Goal: Book appointment/travel/reservation

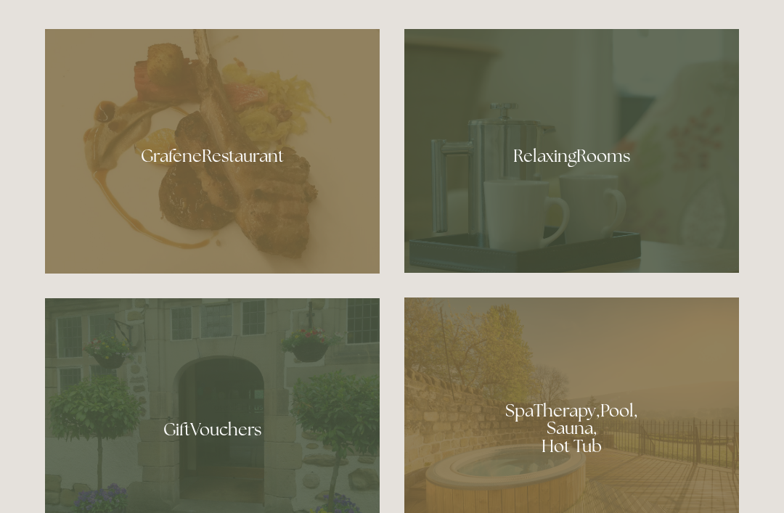
scroll to position [847, 0]
click at [322, 273] on div at bounding box center [212, 151] width 335 height 245
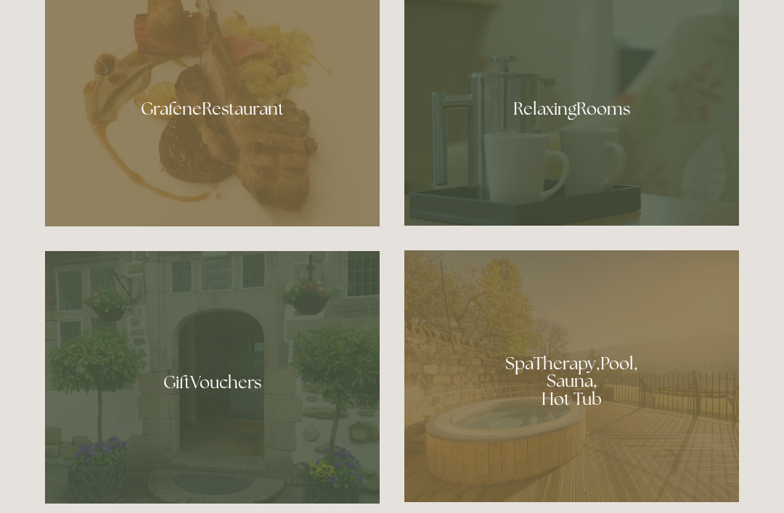
click at [596, 166] on div at bounding box center [572, 104] width 335 height 244
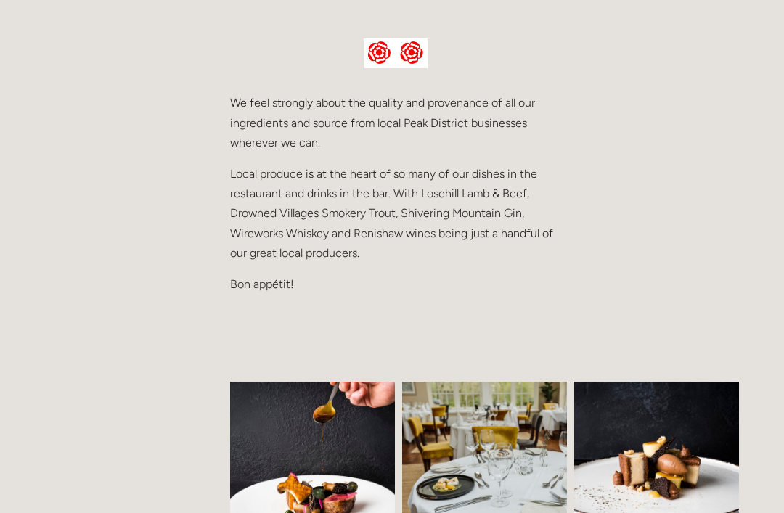
scroll to position [686, 0]
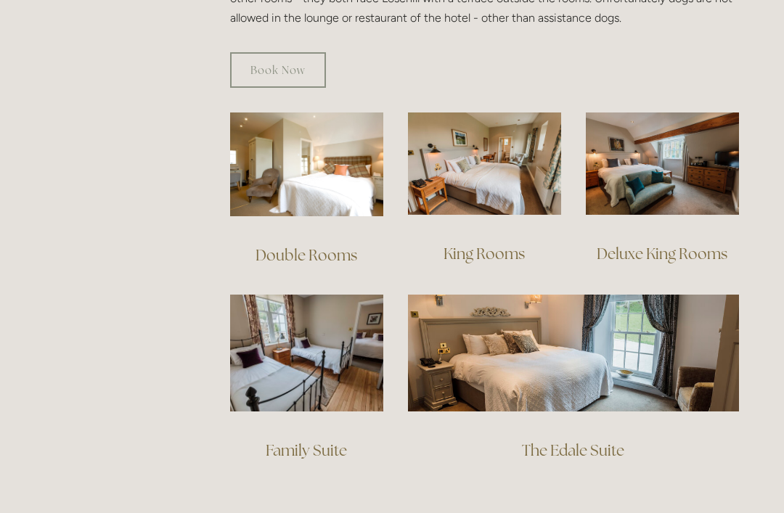
scroll to position [955, 0]
click at [478, 244] on link "King Rooms" at bounding box center [484, 254] width 81 height 20
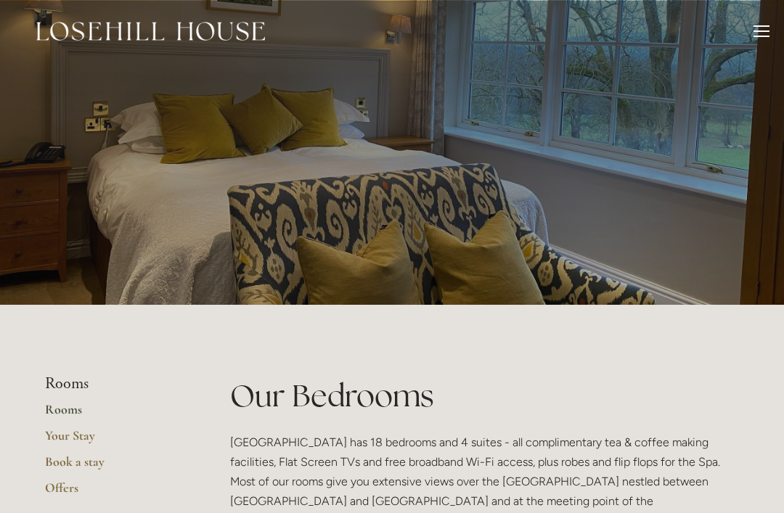
scroll to position [1001, 0]
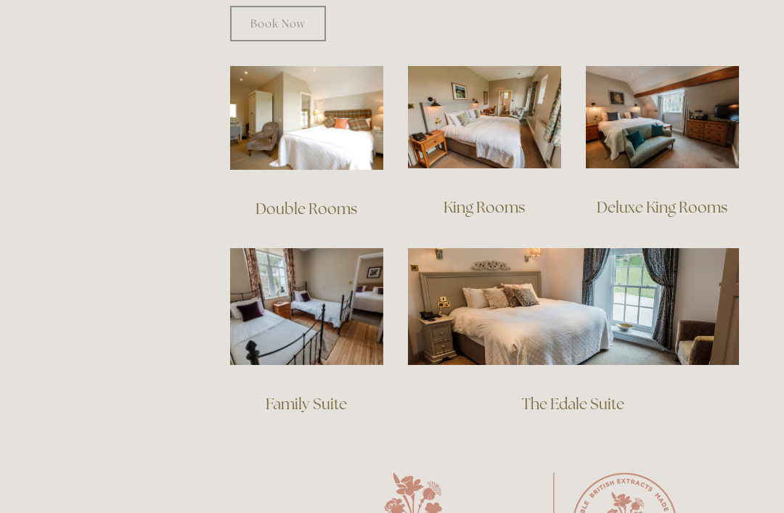
click at [346, 121] on img at bounding box center [306, 118] width 153 height 104
click at [631, 144] on img at bounding box center [662, 117] width 153 height 102
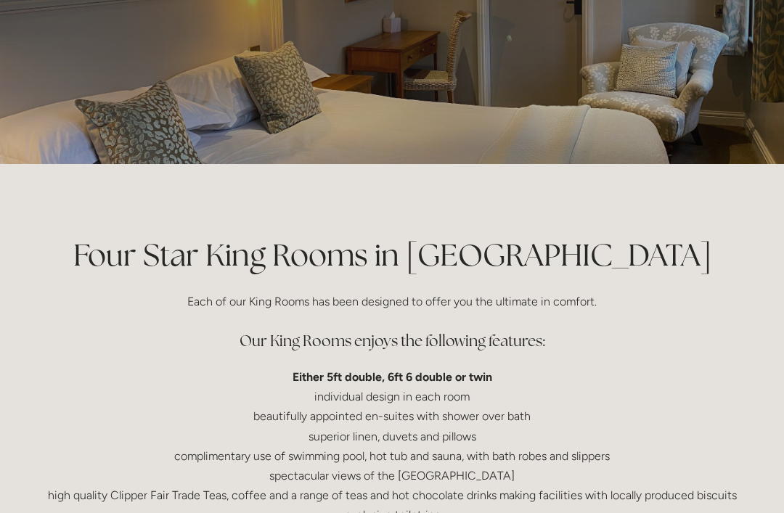
scroll to position [85, 0]
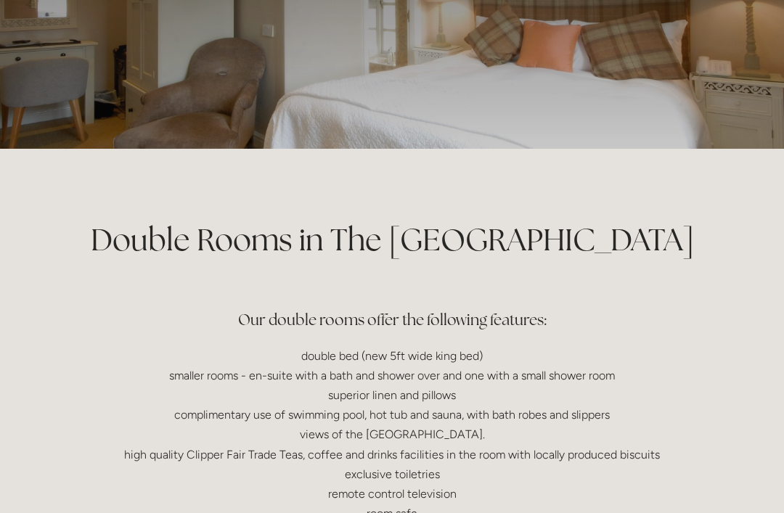
scroll to position [144, 0]
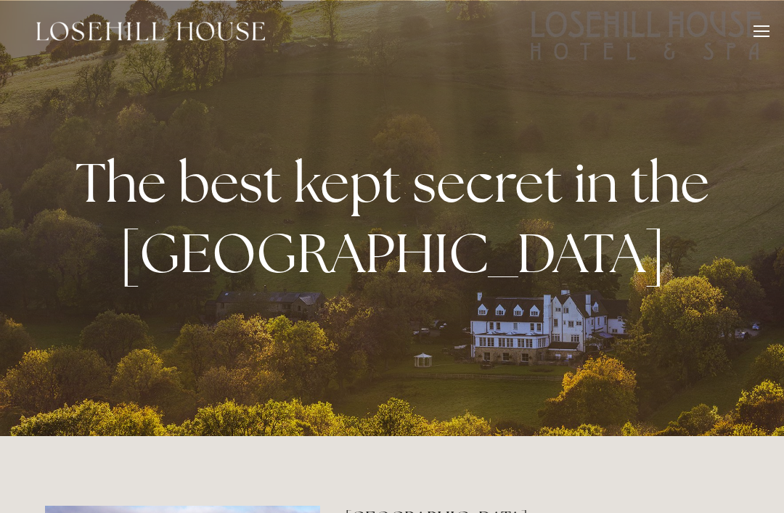
click at [762, 18] on div "Rooms Rooms Your Stay Book a stay Offers Spa About" at bounding box center [392, 31] width 755 height 62
click at [759, 33] on div at bounding box center [762, 33] width 16 height 16
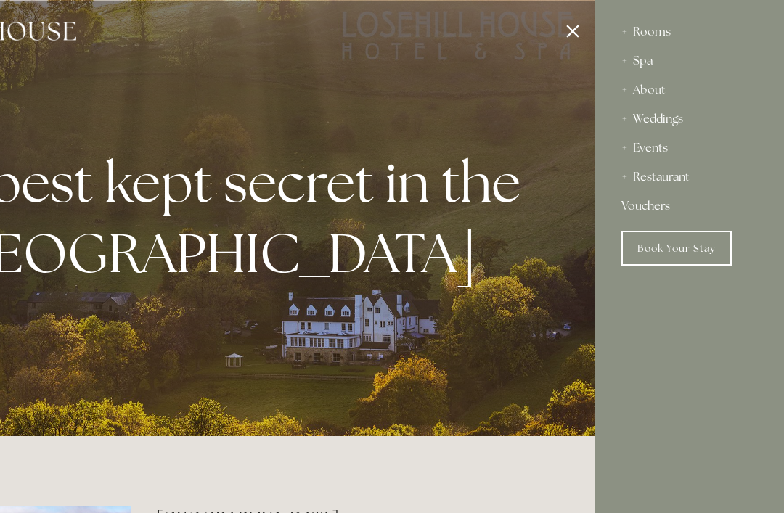
click at [649, 60] on div "Spa" at bounding box center [690, 60] width 137 height 29
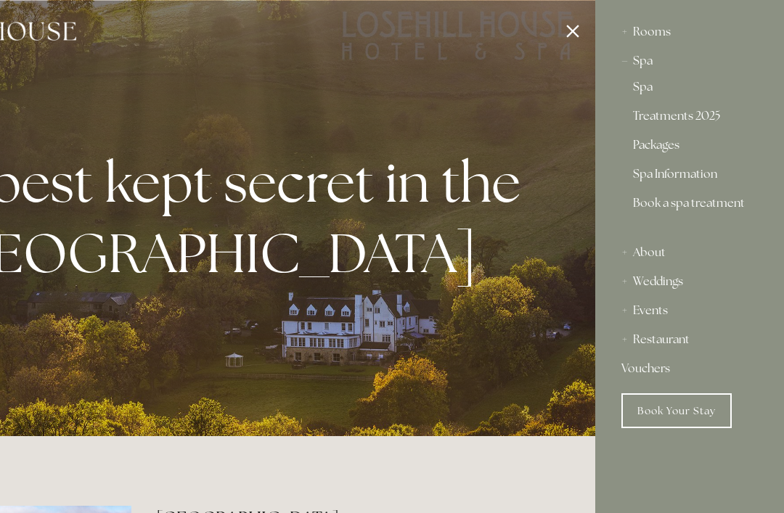
click at [692, 172] on link "Spa Information" at bounding box center [689, 176] width 113 height 17
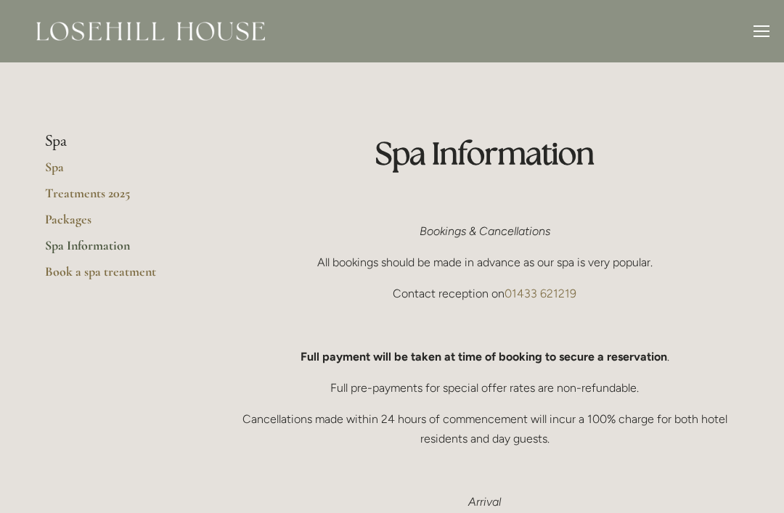
click at [68, 195] on link "Treatments 2025" at bounding box center [114, 198] width 139 height 26
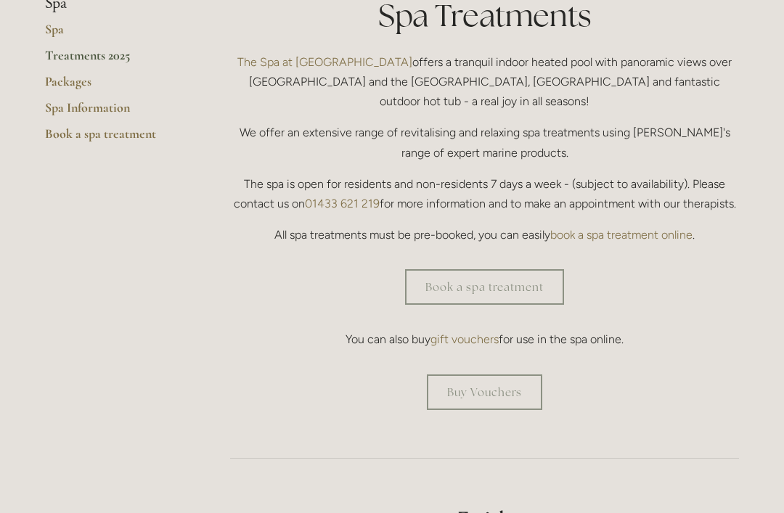
scroll to position [382, 0]
click at [542, 270] on link "Book a spa treatment" at bounding box center [484, 286] width 159 height 36
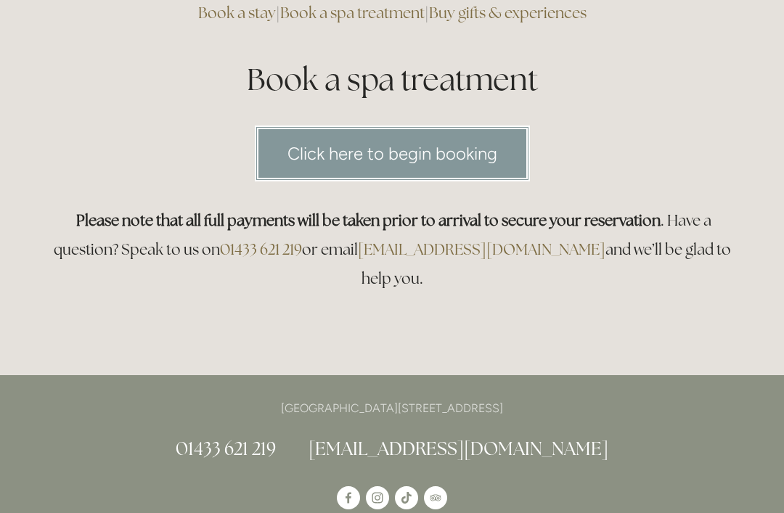
scroll to position [176, 0]
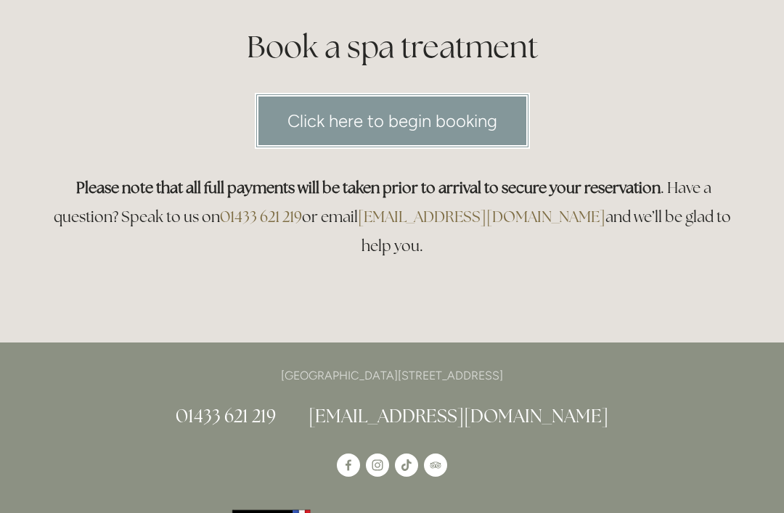
click at [489, 120] on link "Click here to begin booking" at bounding box center [392, 121] width 275 height 56
